Goal: Task Accomplishment & Management: Manage account settings

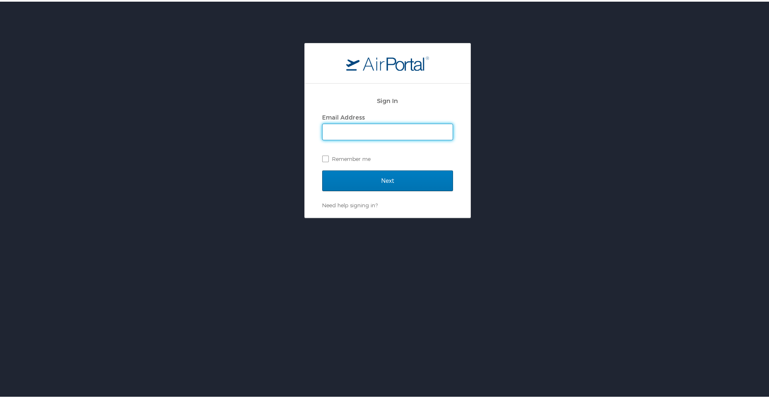
click at [391, 130] on input "Email Address" at bounding box center [388, 131] width 130 height 16
type input "jennifer.diener@torchtechnologies.com"
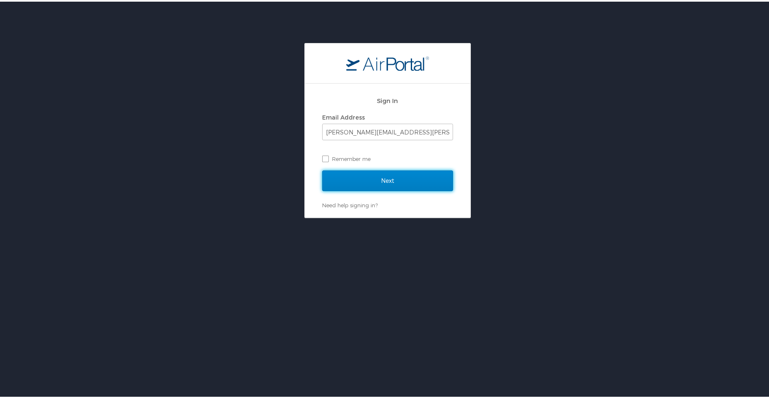
click at [379, 178] on input "Next" at bounding box center [387, 179] width 131 height 21
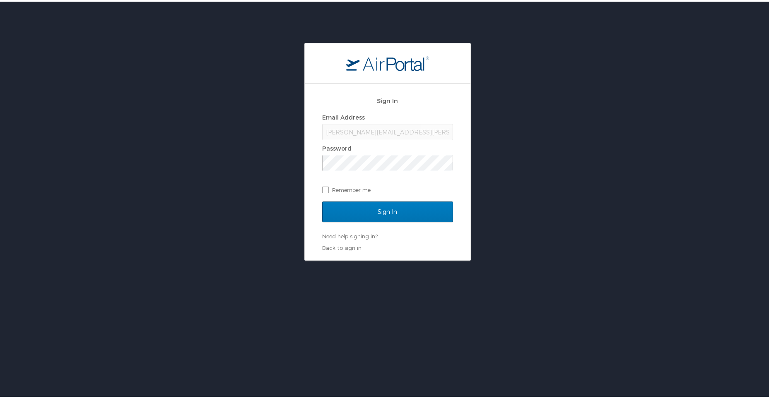
click at [386, 225] on div "Sign In" at bounding box center [387, 215] width 131 height 31
click at [385, 207] on input "Sign In" at bounding box center [387, 210] width 131 height 21
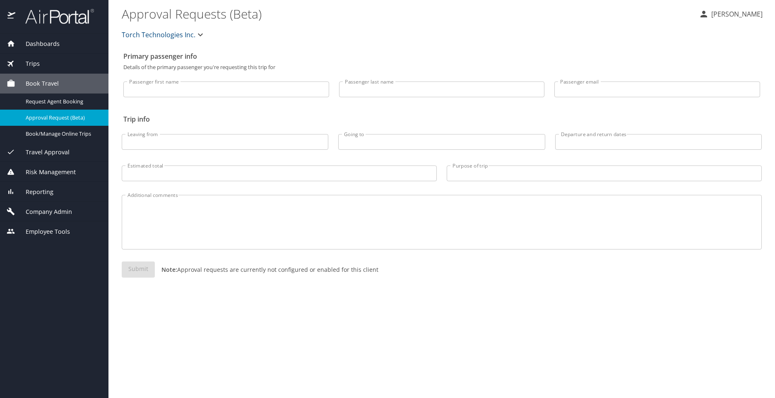
click at [41, 208] on span "Company Admin" at bounding box center [43, 211] width 57 height 9
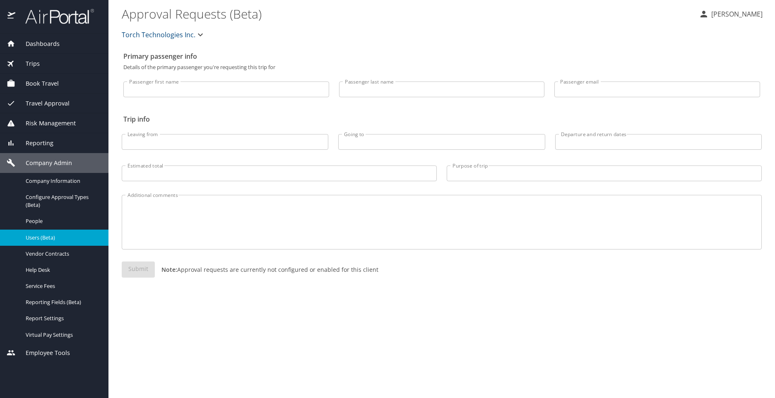
click at [41, 239] on span "Users (Beta)" at bounding box center [62, 238] width 73 height 8
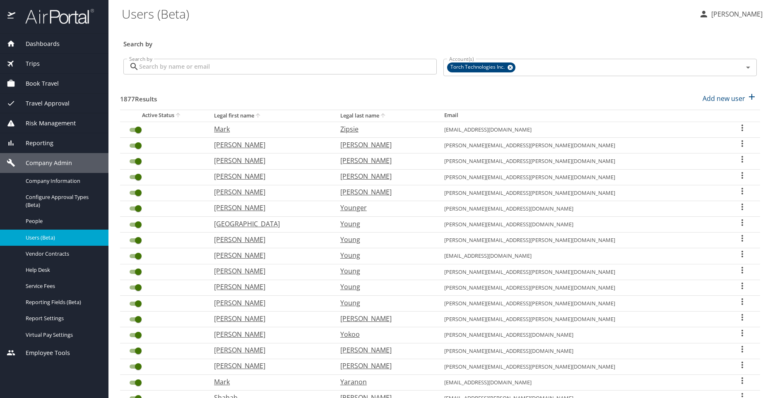
click at [248, 66] on input "Search by" at bounding box center [288, 67] width 298 height 16
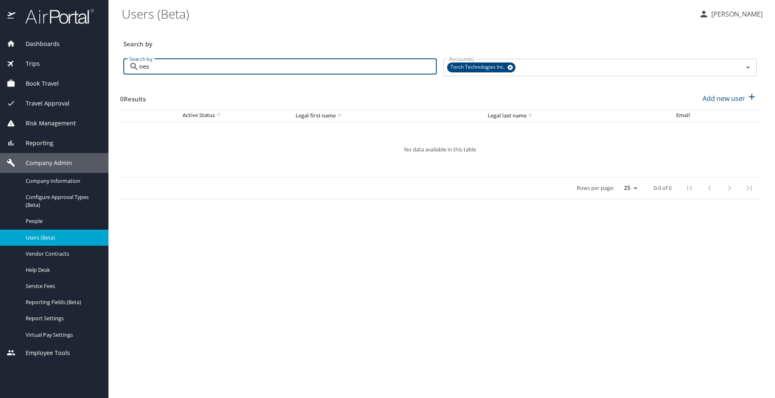
drag, startPoint x: 161, startPoint y: 68, endPoint x: 136, endPoint y: 68, distance: 24.4
click at [136, 68] on div "nes Search by" at bounding box center [279, 67] width 313 height 16
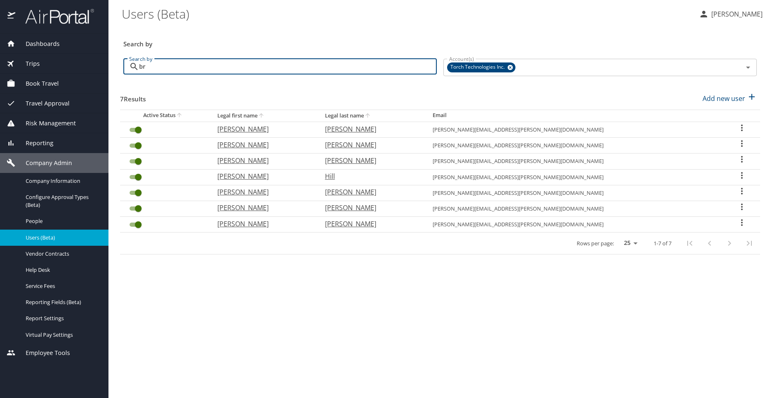
type input "b"
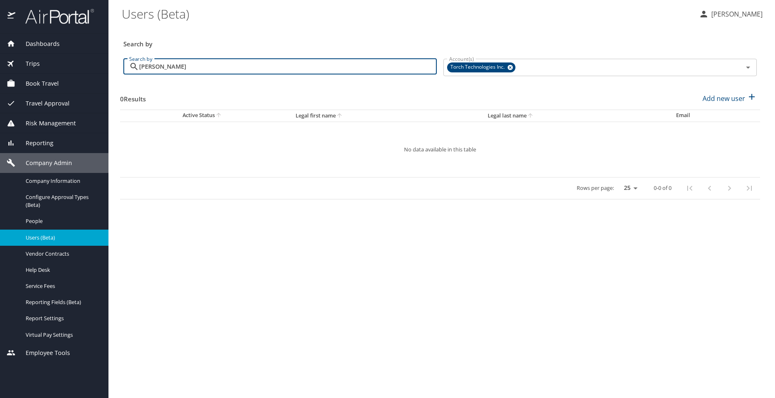
type input "[PERSON_NAME]"
